Goal: Transaction & Acquisition: Purchase product/service

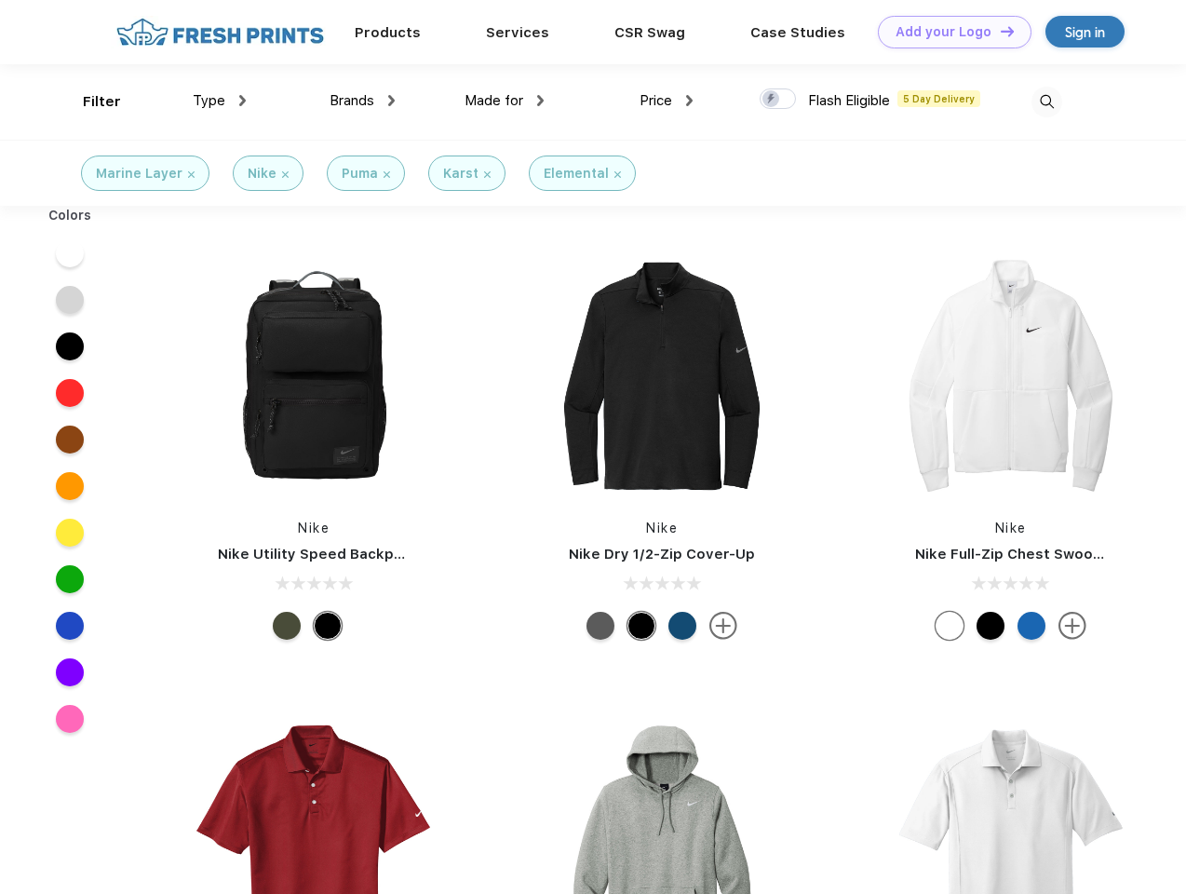
click at [948, 32] on link "Add your Logo Design Tool" at bounding box center [955, 32] width 154 height 33
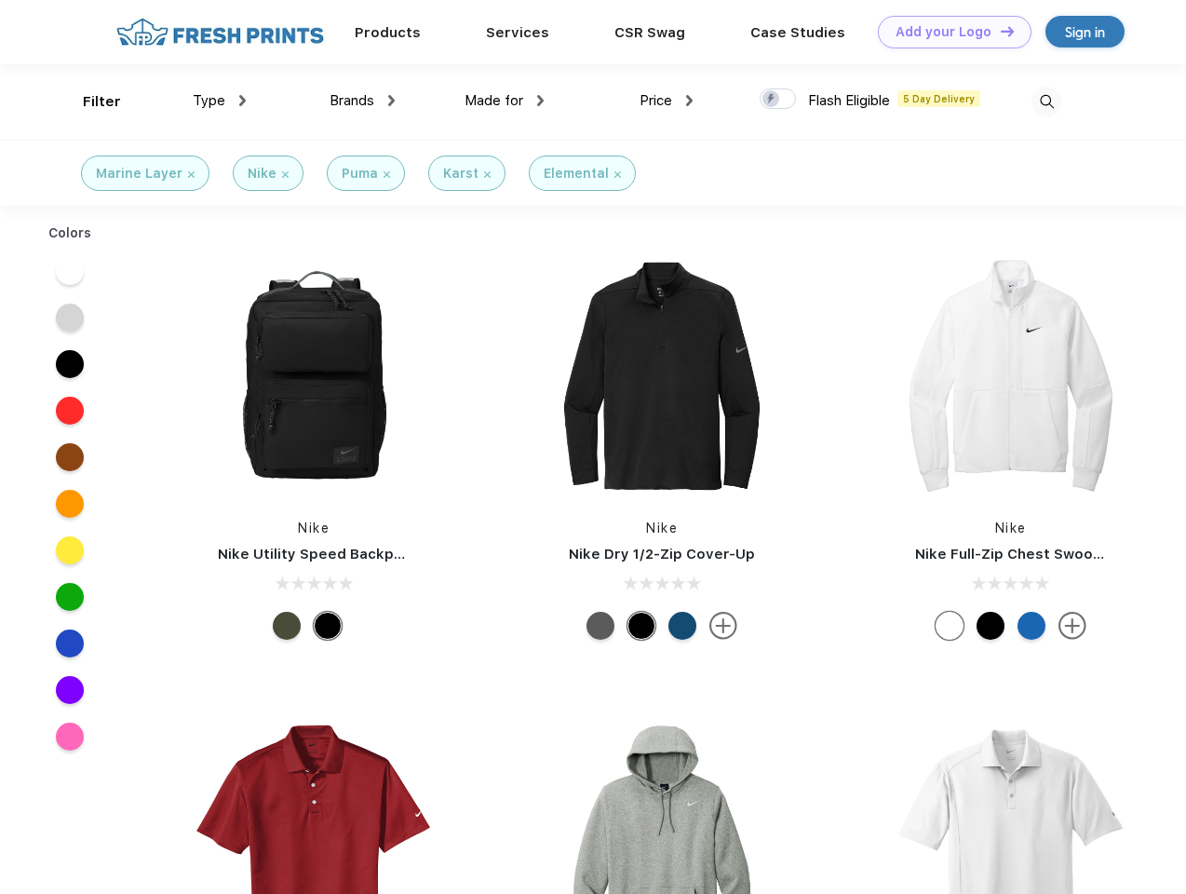
click at [0, 0] on div "Design Tool" at bounding box center [0, 0] width 0 height 0
click at [999, 31] on link "Add your Logo Design Tool" at bounding box center [955, 32] width 154 height 33
click at [89, 102] on div "Filter" at bounding box center [102, 101] width 38 height 21
click at [220, 101] on span "Type" at bounding box center [209, 100] width 33 height 17
click at [362, 101] on span "Brands" at bounding box center [352, 100] width 45 height 17
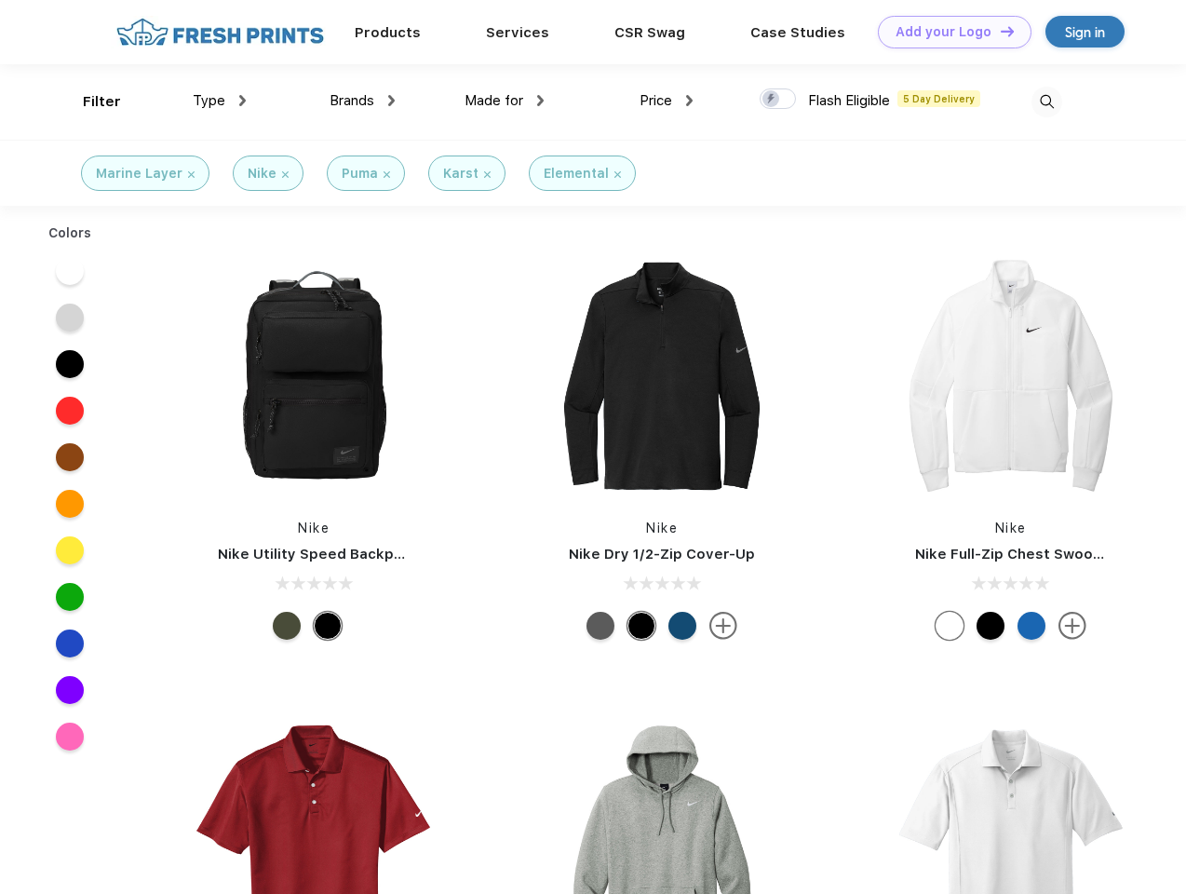
click at [505, 101] on span "Made for" at bounding box center [494, 100] width 59 height 17
click at [667, 101] on span "Price" at bounding box center [656, 100] width 33 height 17
click at [779, 100] on div at bounding box center [778, 98] width 36 height 20
click at [772, 100] on input "checkbox" at bounding box center [766, 94] width 12 height 12
click at [1047, 102] on img at bounding box center [1047, 102] width 31 height 31
